Goal: Task Accomplishment & Management: Complete application form

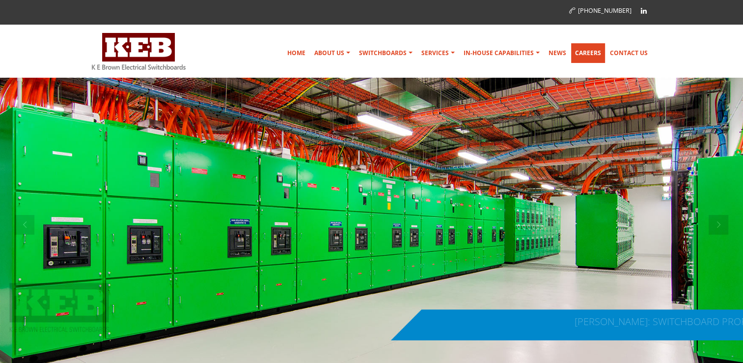
click at [590, 57] on link "Careers" at bounding box center [588, 53] width 34 height 20
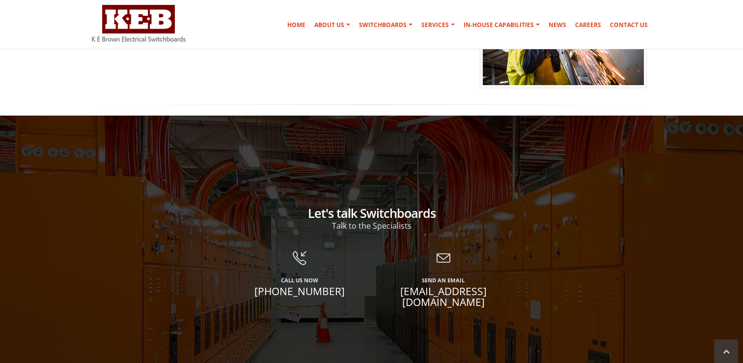
scroll to position [246, 0]
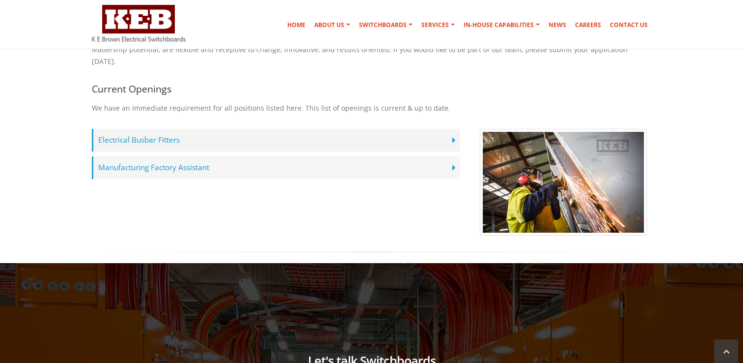
click at [224, 162] on label "Manufacturing Factory Assistant" at bounding box center [276, 167] width 368 height 23
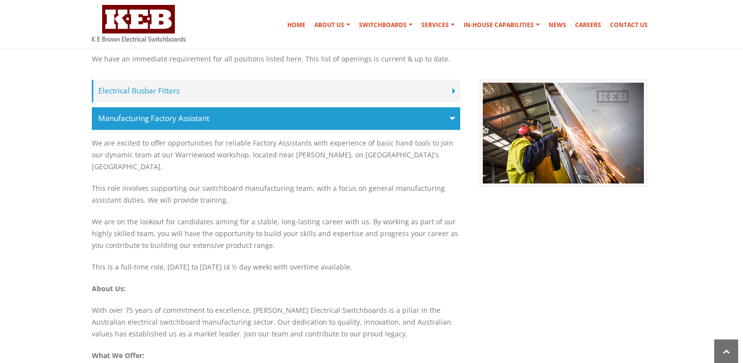
scroll to position [344, 0]
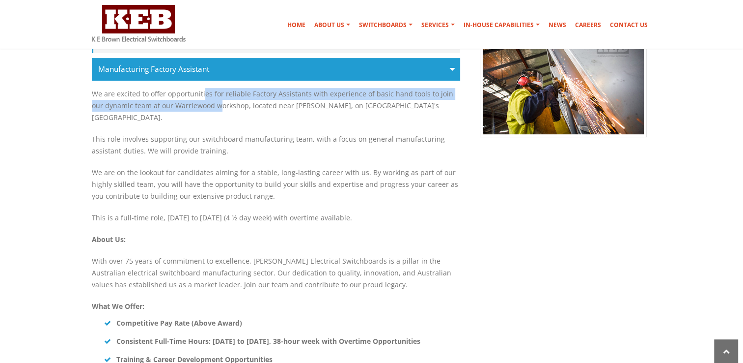
drag, startPoint x: 202, startPoint y: 82, endPoint x: 204, endPoint y: 103, distance: 21.3
click at [204, 103] on p "We are excited to offer opportunities for reliable Factory Assistants with expe…" at bounding box center [276, 105] width 368 height 45
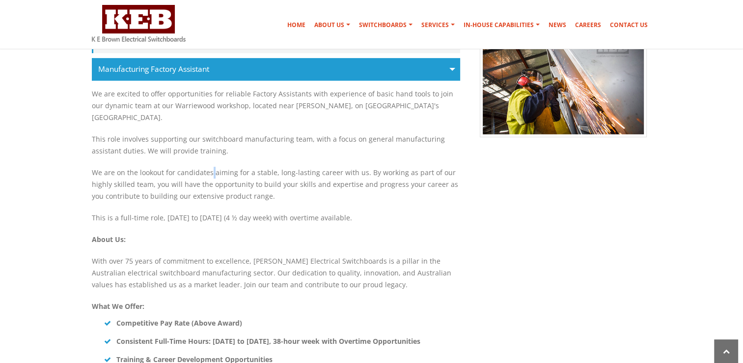
drag, startPoint x: 204, startPoint y: 103, endPoint x: 212, endPoint y: 147, distance: 44.8
click at [212, 162] on p "We are on the lookout for candidates aiming for a stable, long-lasting career w…" at bounding box center [276, 184] width 368 height 45
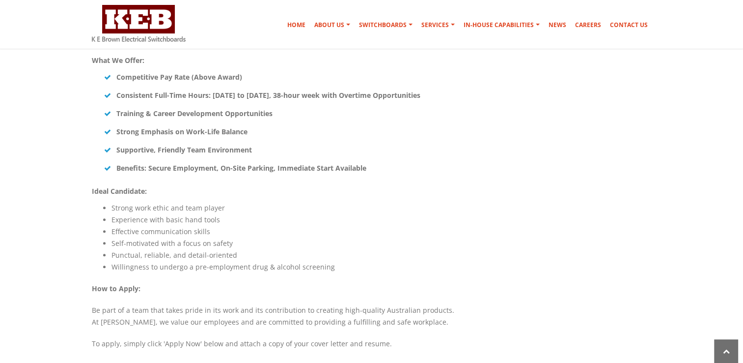
scroll to position [639, 0]
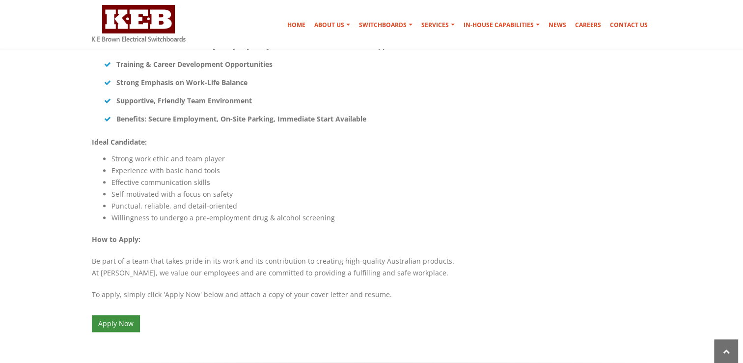
click at [132, 315] on link "Apply Now" at bounding box center [116, 323] width 48 height 17
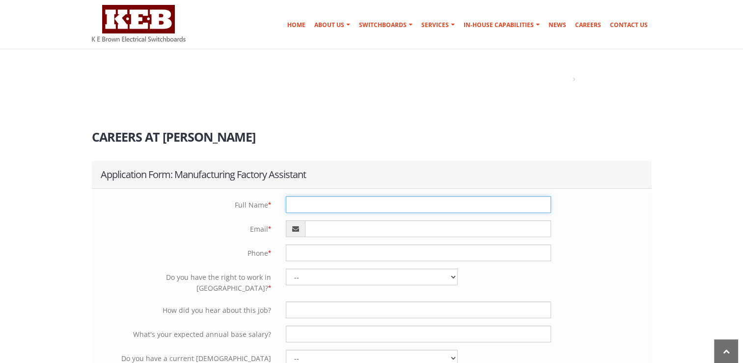
scroll to position [147, 0]
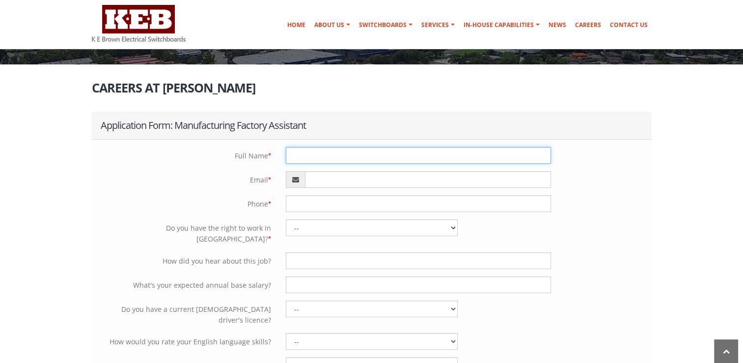
click at [343, 155] on input "text" at bounding box center [418, 155] width 265 height 17
type input "Adrian Urmenita Celso"
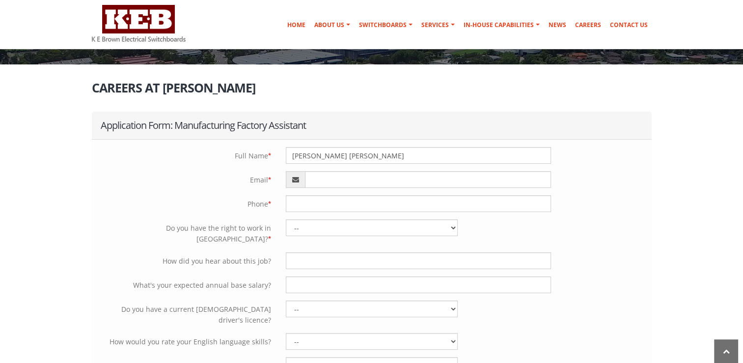
type input "adriancelso03@gmail.com"
type input "09957146791"
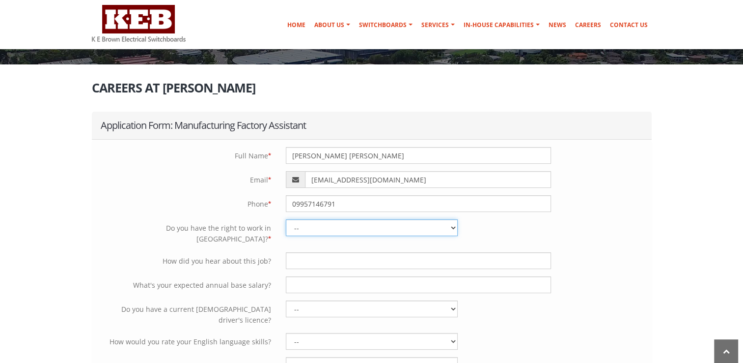
click at [343, 227] on select "-- Yes - Permanently with no restrictions Yes - Temporarily with no restriction…" at bounding box center [372, 227] width 172 height 17
select select "No - I require sponsorship"
click at [286, 219] on select "-- Yes - Permanently with no restrictions Yes - Temporarily with no restriction…" at bounding box center [372, 227] width 172 height 17
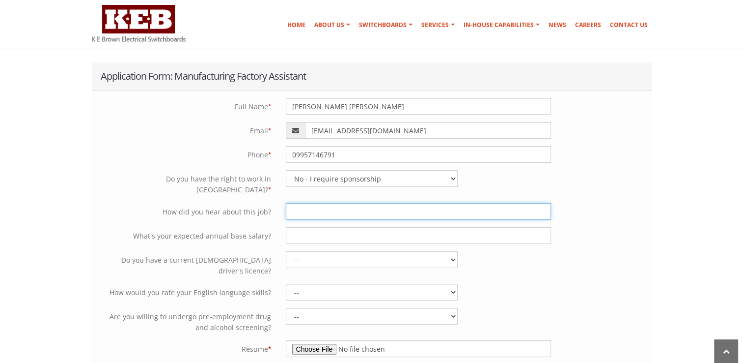
click at [332, 209] on input "text" at bounding box center [418, 211] width 265 height 17
type input "Gemini"
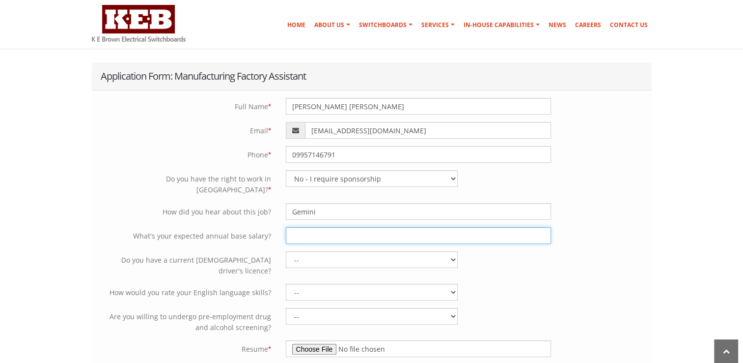
click at [321, 230] on input "text" at bounding box center [418, 235] width 265 height 17
type input "63000"
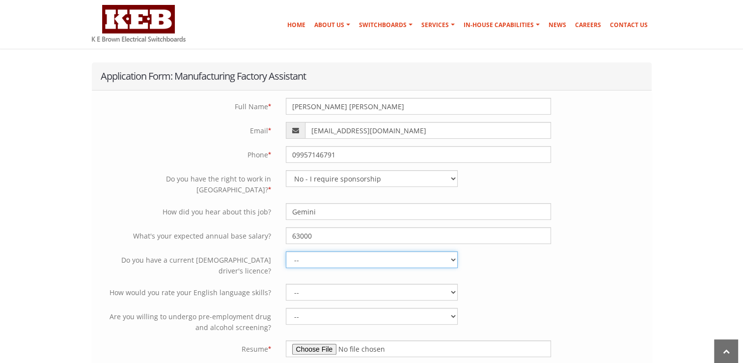
click at [334, 251] on select "-- Yes No" at bounding box center [372, 259] width 172 height 17
select select "No"
click at [286, 251] on select "-- Yes No" at bounding box center [372, 259] width 172 height 17
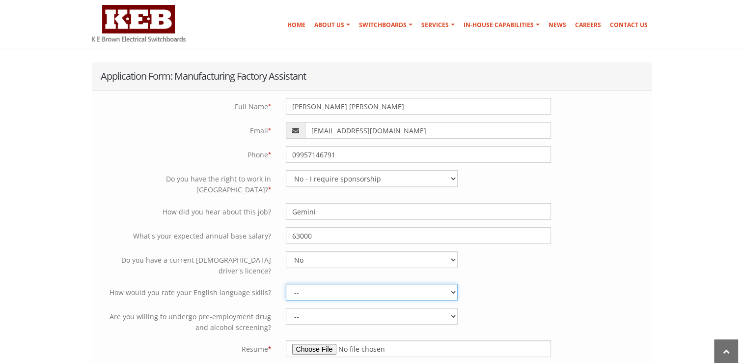
click at [338, 283] on select "-- Limited proficiency Professional working proficiency Native proficiency" at bounding box center [372, 291] width 172 height 17
click at [286, 283] on select "-- Limited proficiency Professional working proficiency Native proficiency" at bounding box center [372, 291] width 172 height 17
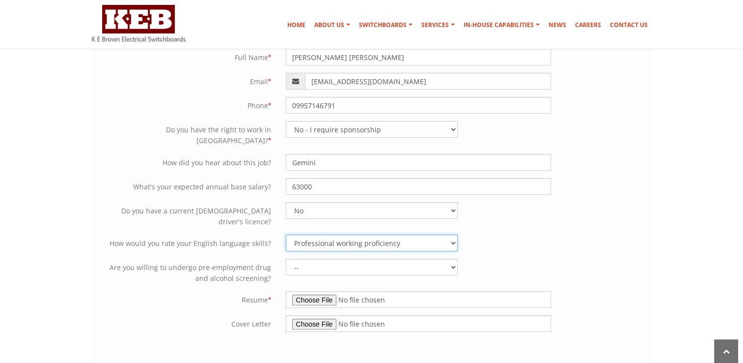
click at [324, 234] on select "-- Limited proficiency Professional working proficiency Native proficiency" at bounding box center [372, 242] width 172 height 17
drag, startPoint x: 332, startPoint y: 218, endPoint x: 331, endPoint y: 227, distance: 9.3
click at [332, 234] on select "-- Limited proficiency Professional working proficiency Native proficiency" at bounding box center [372, 242] width 172 height 17
select select "Native proficiency"
click at [286, 234] on select "-- Limited proficiency Professional working proficiency Native proficiency" at bounding box center [372, 242] width 172 height 17
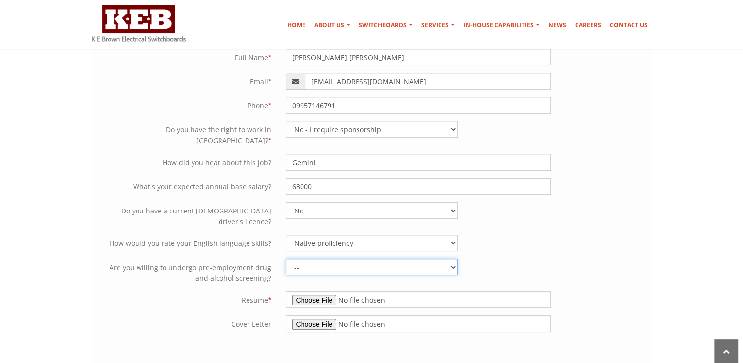
click at [321, 258] on select "-- Yes No" at bounding box center [372, 266] width 172 height 17
select select "Yes"
click at [286, 258] on select "-- Yes No" at bounding box center [372, 266] width 172 height 17
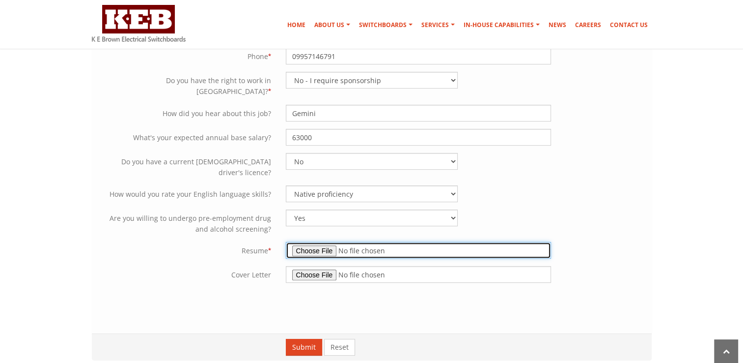
click at [320, 242] on input "file" at bounding box center [418, 250] width 265 height 17
type input "C:\fakepath\Electrical Engineer Adrian Celso CV - 2025.docx"
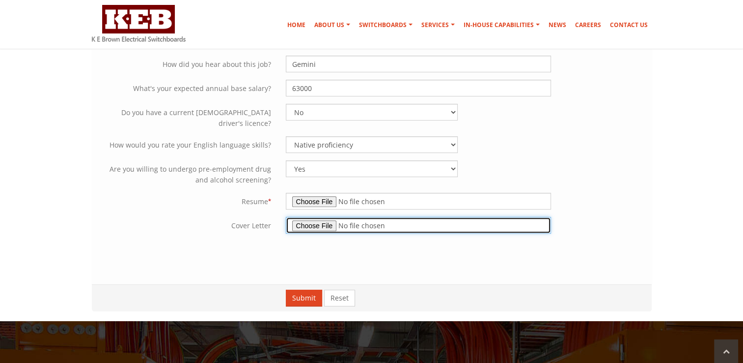
click at [295, 217] on input "file" at bounding box center [418, 225] width 265 height 17
type input "C:\fakepath\Electrical Engineer Adrian Celso CV - 2025.docx"
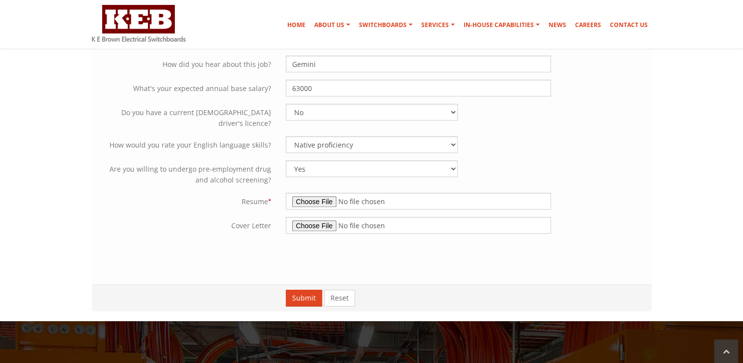
scroll to position [393, 0]
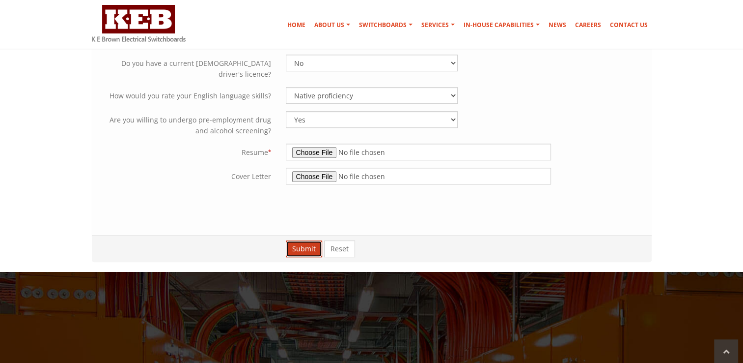
click at [307, 240] on button "Submit" at bounding box center [304, 248] width 36 height 17
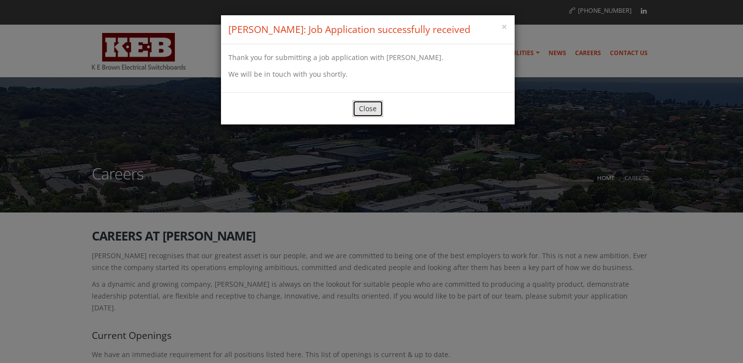
click at [372, 105] on button "Close" at bounding box center [368, 108] width 30 height 17
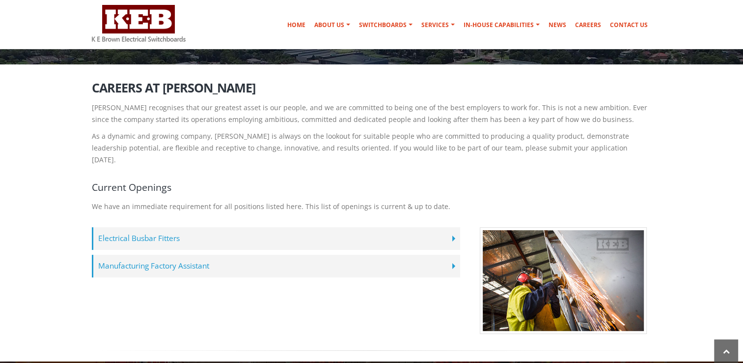
scroll to position [197, 0]
